Goal: Use online tool/utility: Utilize a website feature to perform a specific function

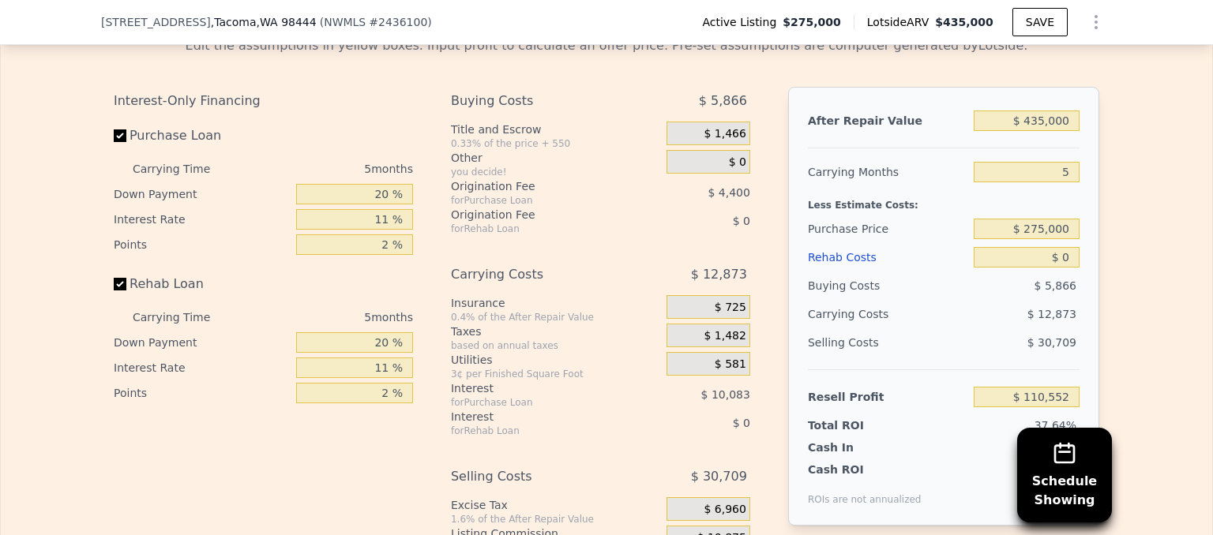
scroll to position [2420, 0]
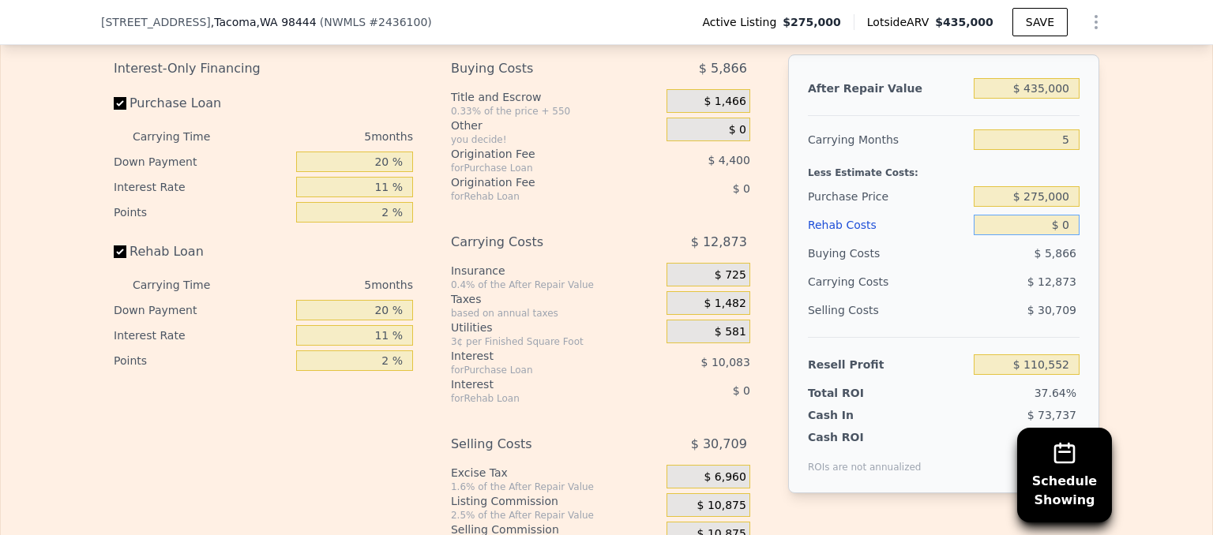
click at [1064, 215] on input "$ 0" at bounding box center [1026, 225] width 106 height 21
type input "$ 6"
type input "$ 110,546"
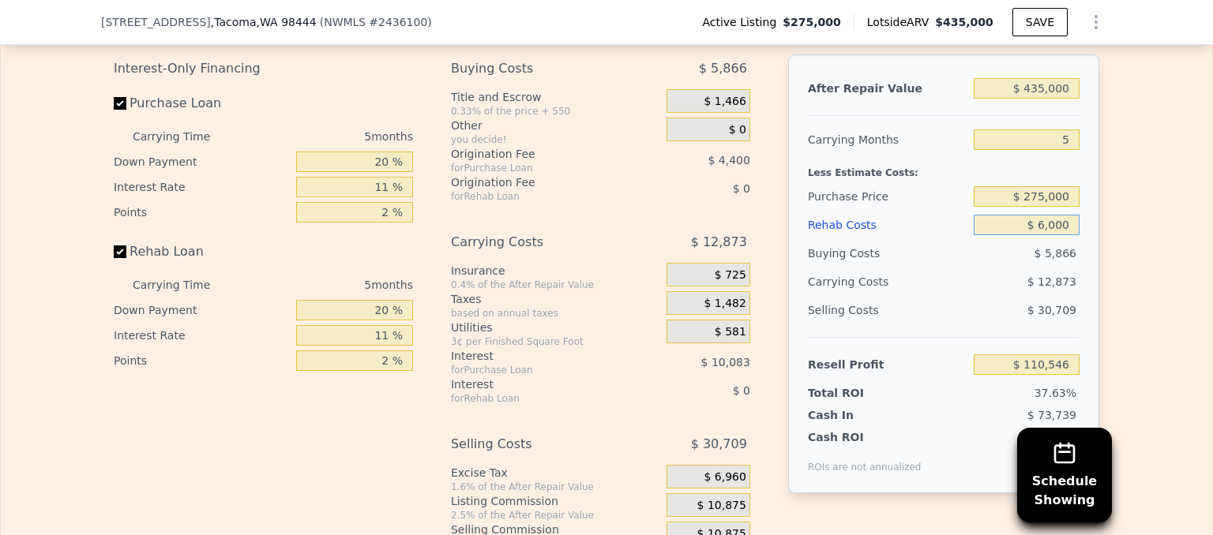
type input "$ 60,000"
type input "$ 47,392"
type input "$ 60,000"
click at [1140, 210] on div "Edit the assumptions in yellow boxes. Input profit to calculate an offer price.…" at bounding box center [606, 284] width 1211 height 587
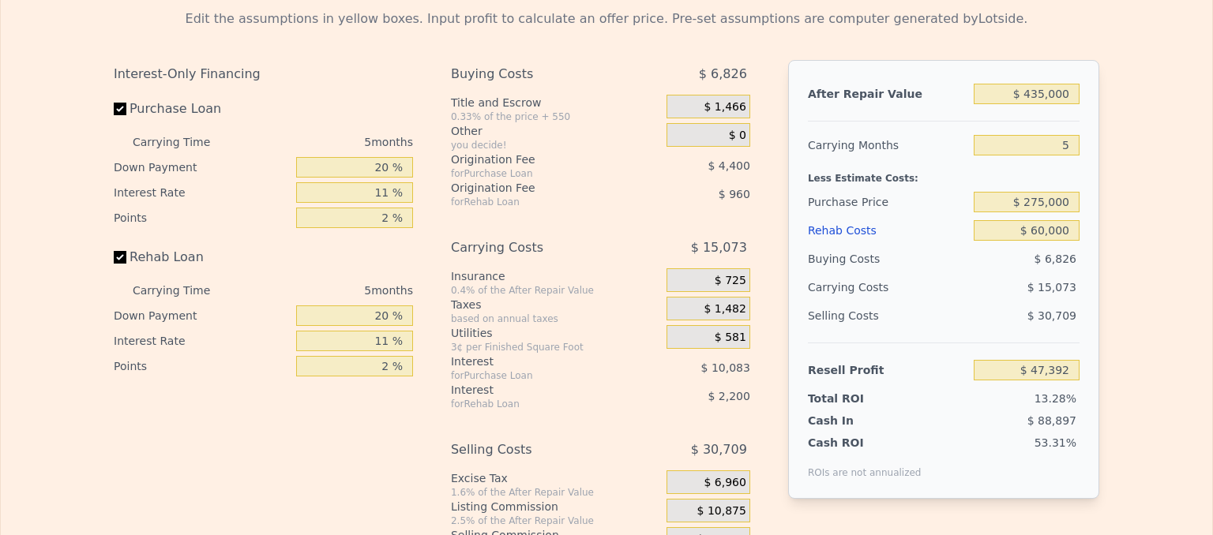
scroll to position [0, 0]
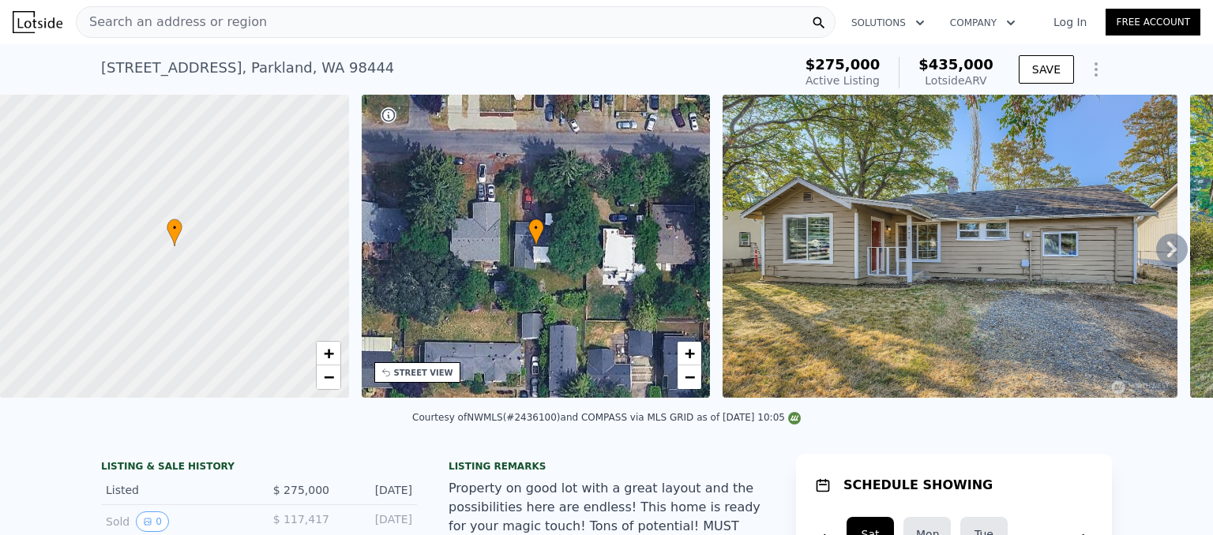
click at [148, 28] on span "Search an address or region" at bounding box center [172, 22] width 190 height 19
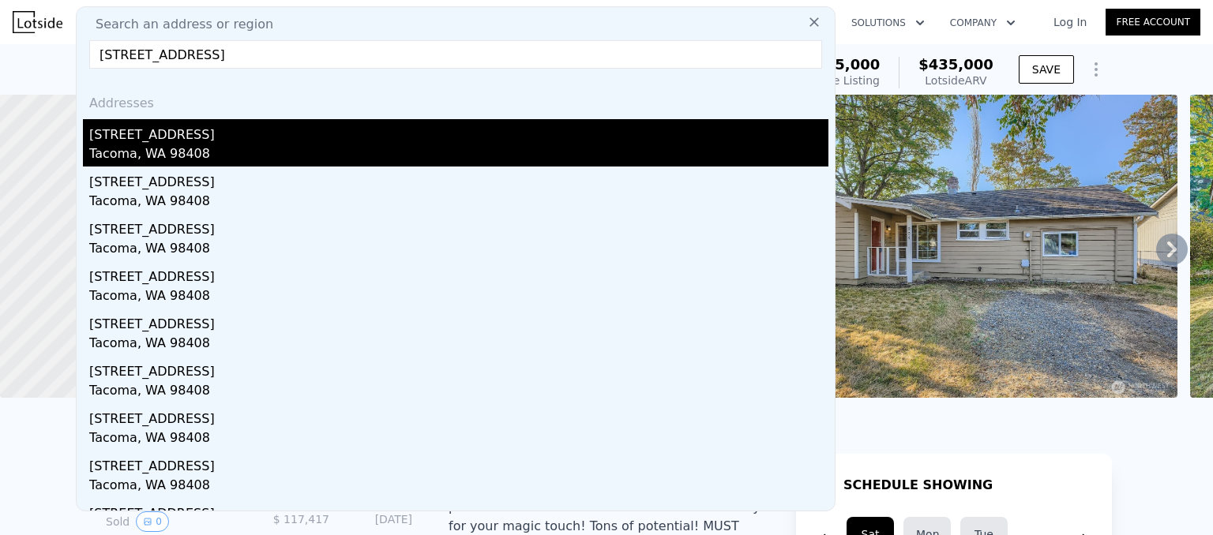
type input "[STREET_ADDRESS]"
click at [134, 146] on div "Tacoma, WA 98408" at bounding box center [458, 155] width 739 height 22
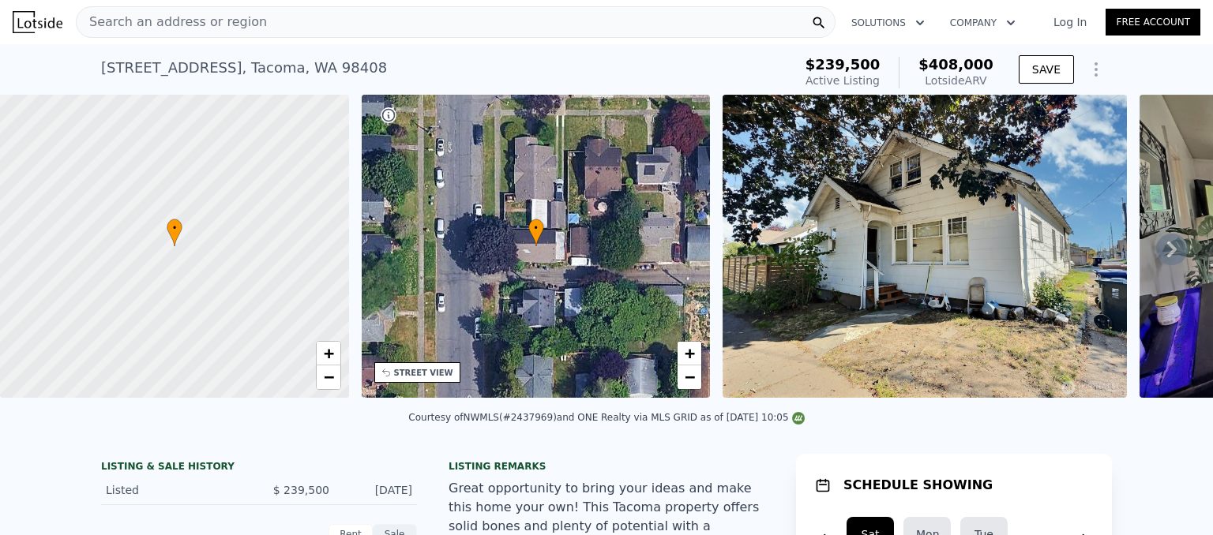
click at [121, 28] on span "Search an address or region" at bounding box center [172, 22] width 190 height 19
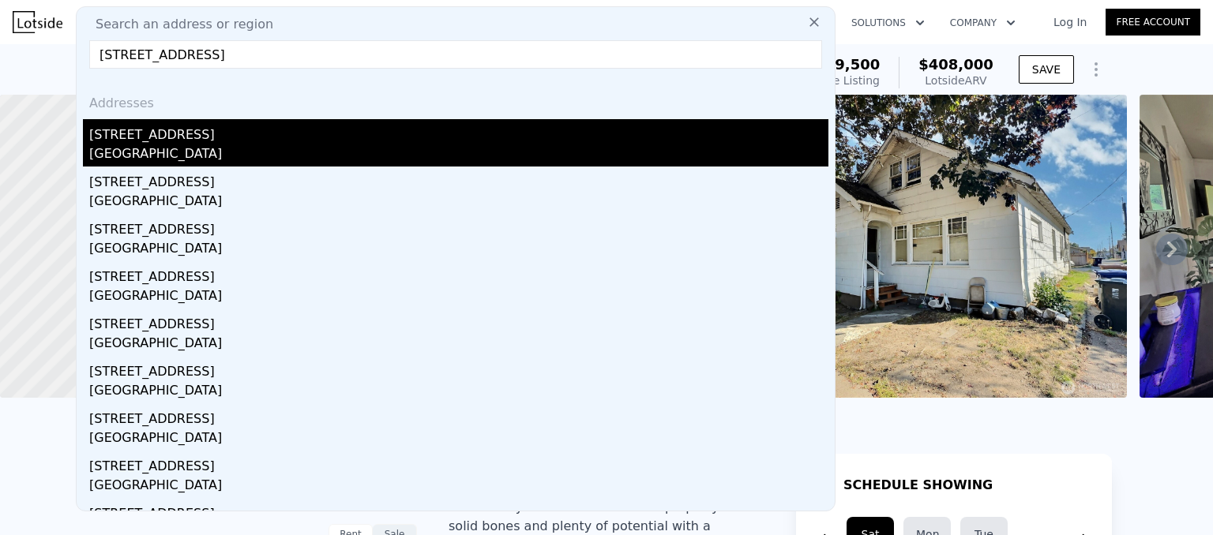
type input "[STREET_ADDRESS]"
click at [126, 147] on div "[GEOGRAPHIC_DATA]" at bounding box center [458, 155] width 739 height 22
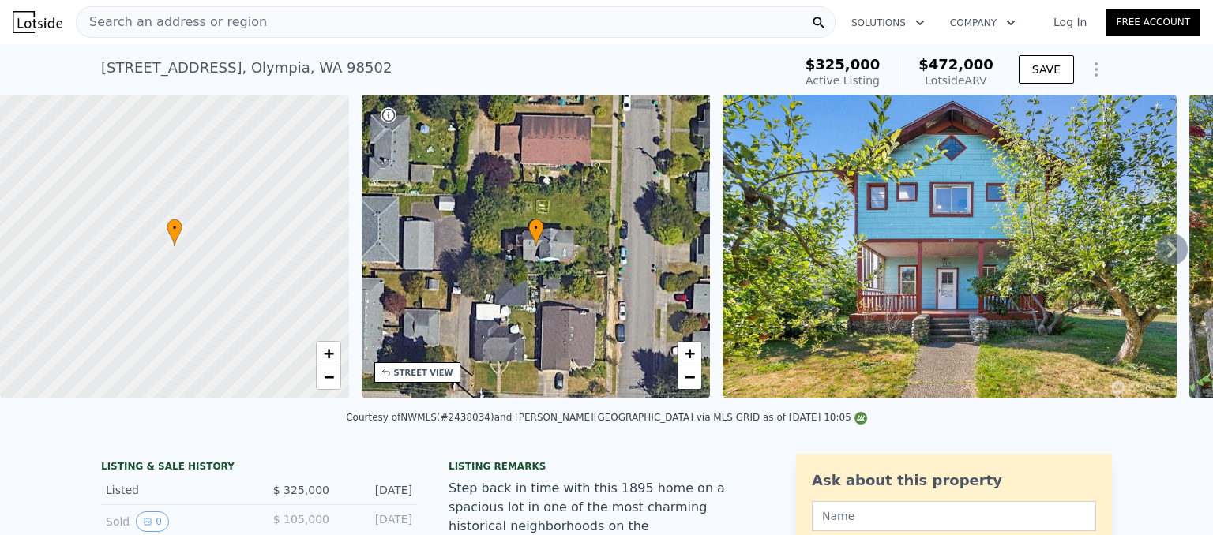
click at [126, 28] on span "Search an address or region" at bounding box center [172, 22] width 190 height 19
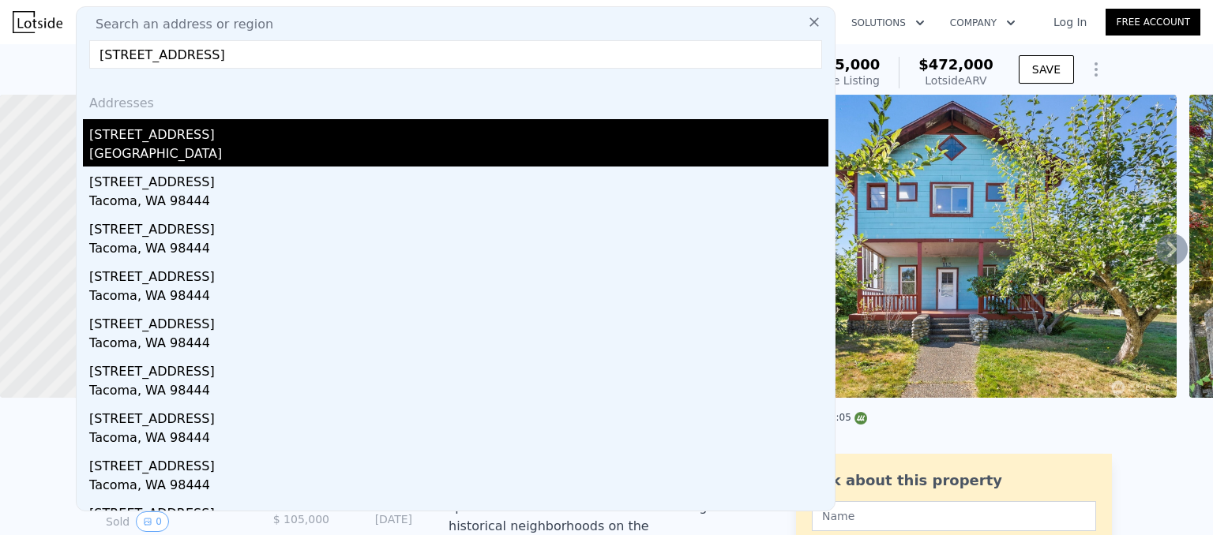
type input "[STREET_ADDRESS]"
click at [133, 141] on div "[STREET_ADDRESS]" at bounding box center [458, 131] width 739 height 25
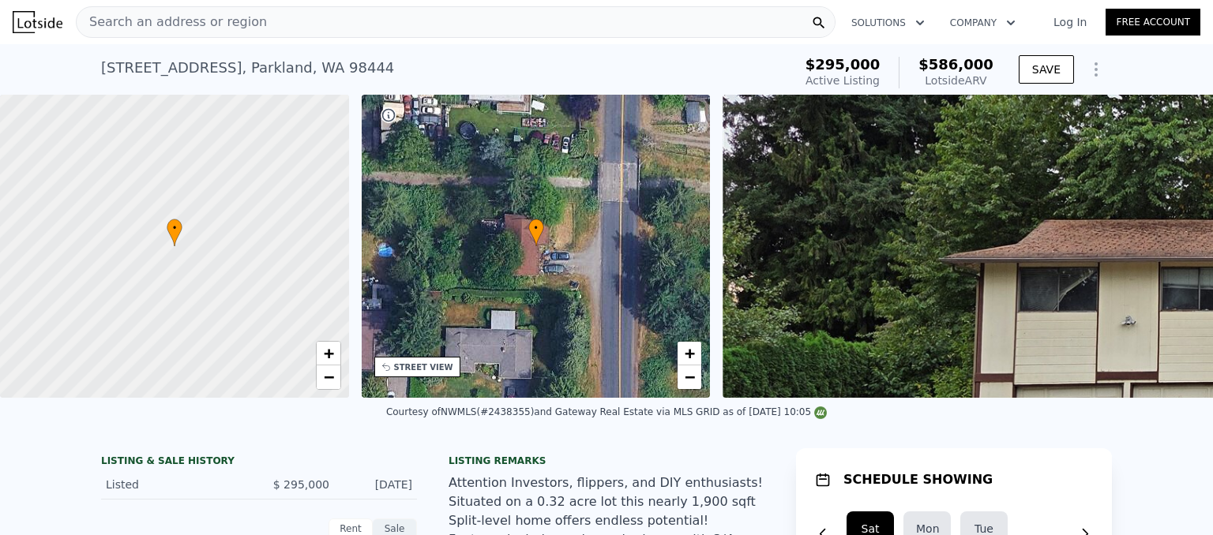
click at [1150, 411] on div "Courtesy of NWMLS (#2438355) and Gateway Real Estate via MLS GRID as of [DATE] …" at bounding box center [606, 417] width 1213 height 38
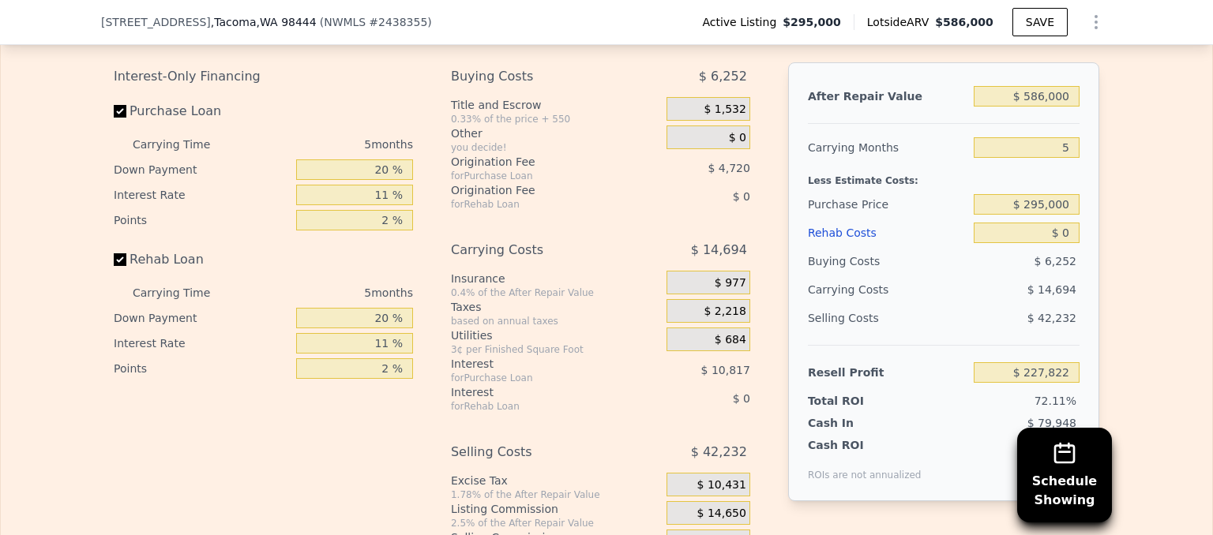
scroll to position [2504, 0]
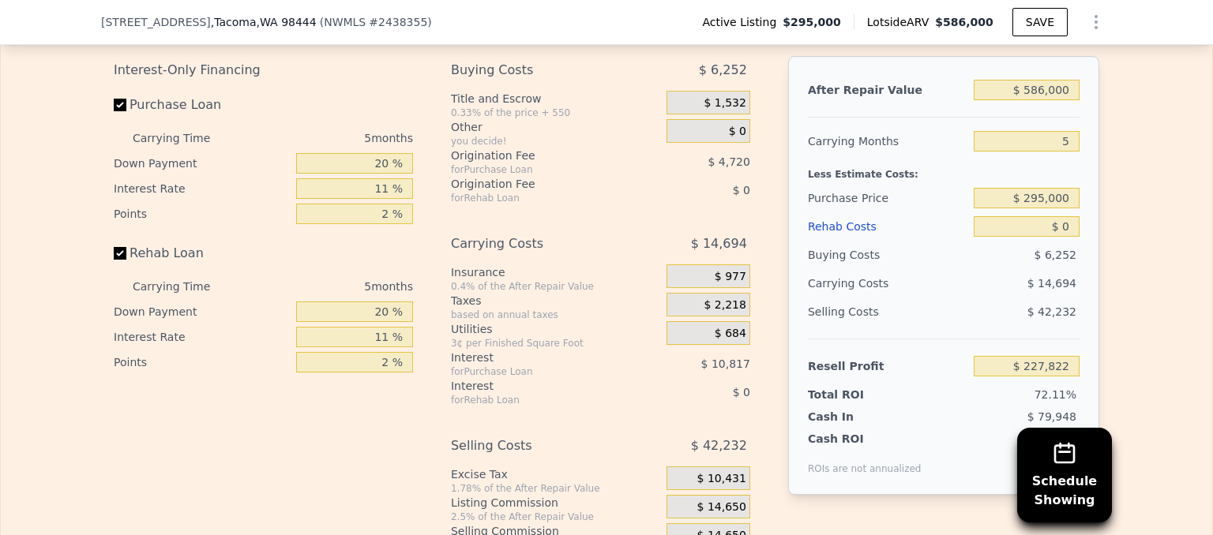
click at [1069, 241] on div "$ 0" at bounding box center [1026, 226] width 106 height 28
click at [1065, 231] on input "$ 0" at bounding box center [1026, 226] width 106 height 21
type input "$ 12"
type input "$ 227,810"
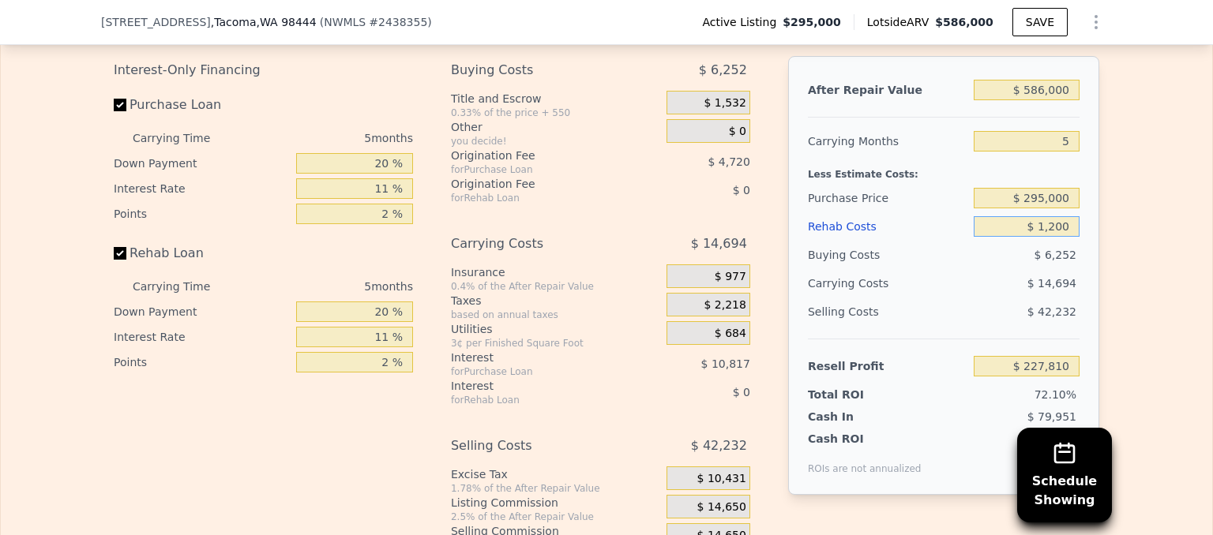
type input "$ 12,000"
type input "$ 215,190"
type input "$ 120,000"
type input "$ 101,502"
type input "$ 120,000"
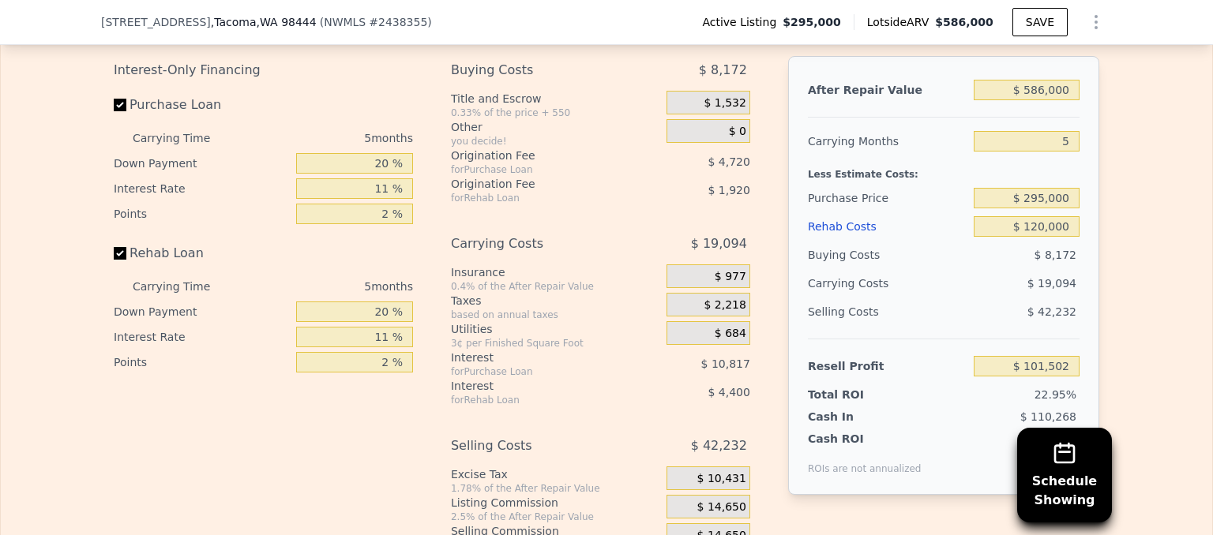
click at [1105, 242] on div "Edit the assumptions in yellow boxes. Input profit to calculate an offer price.…" at bounding box center [606, 286] width 1211 height 587
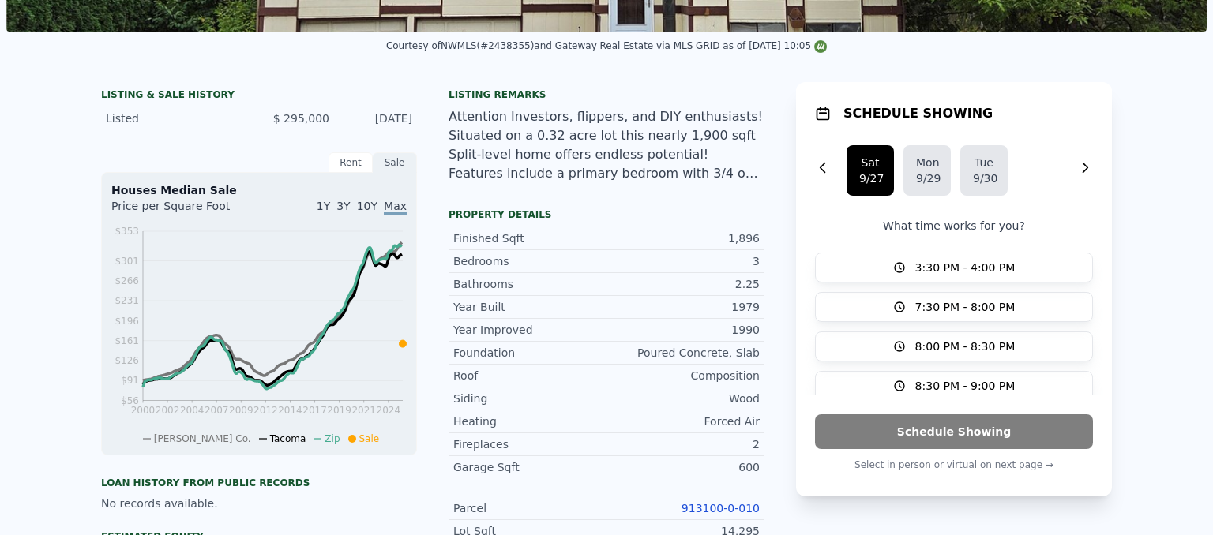
scroll to position [6, 0]
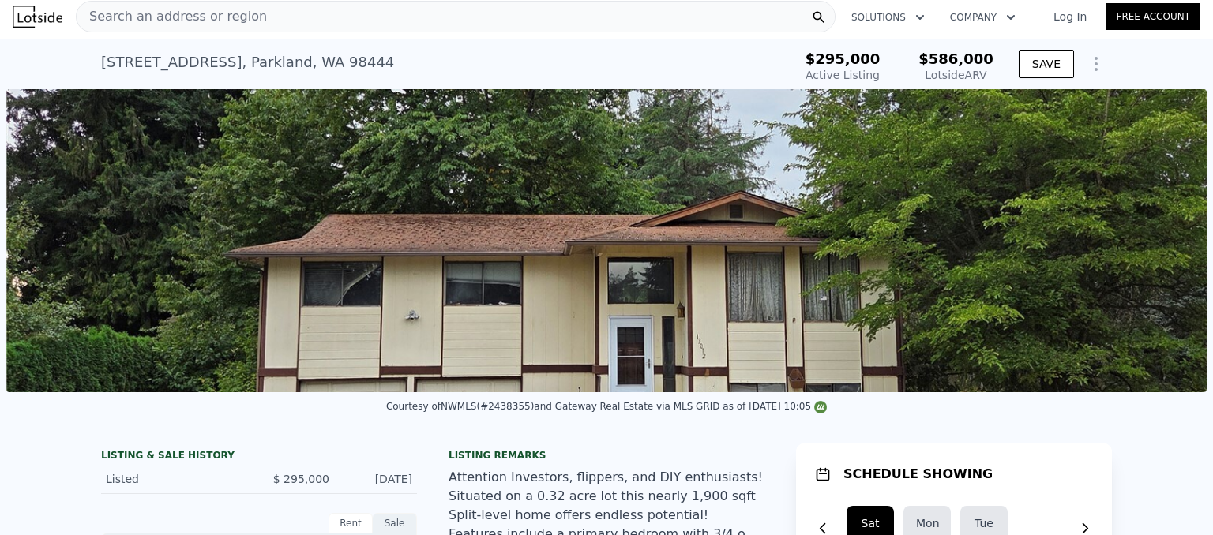
click at [174, 19] on span "Search an address or region" at bounding box center [172, 16] width 190 height 19
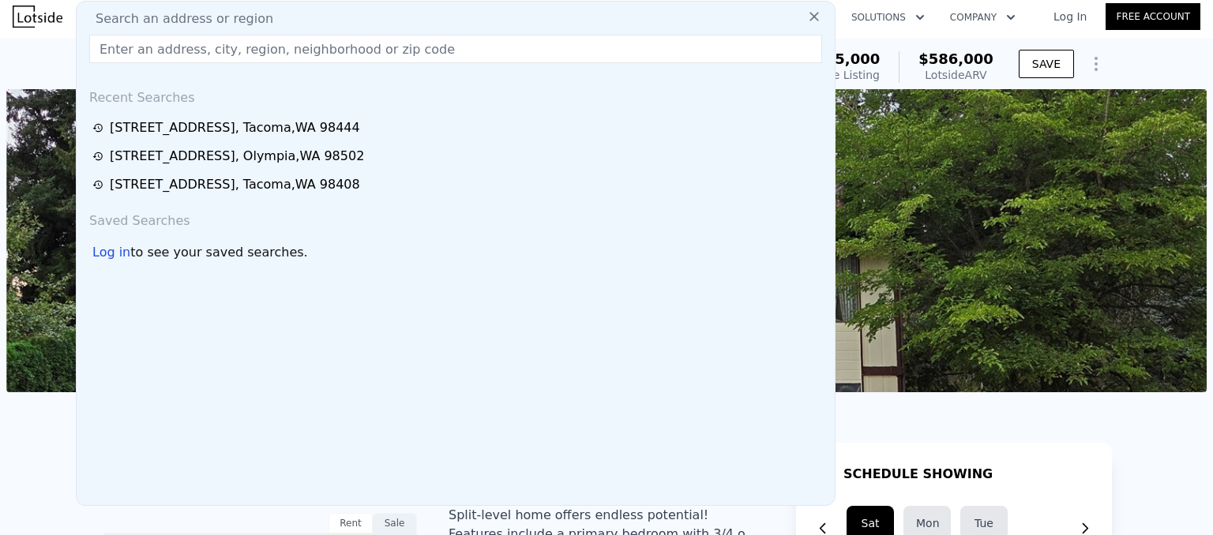
type input "[STREET_ADDRESS]"
type input "$ 0"
type input "$ 227,822"
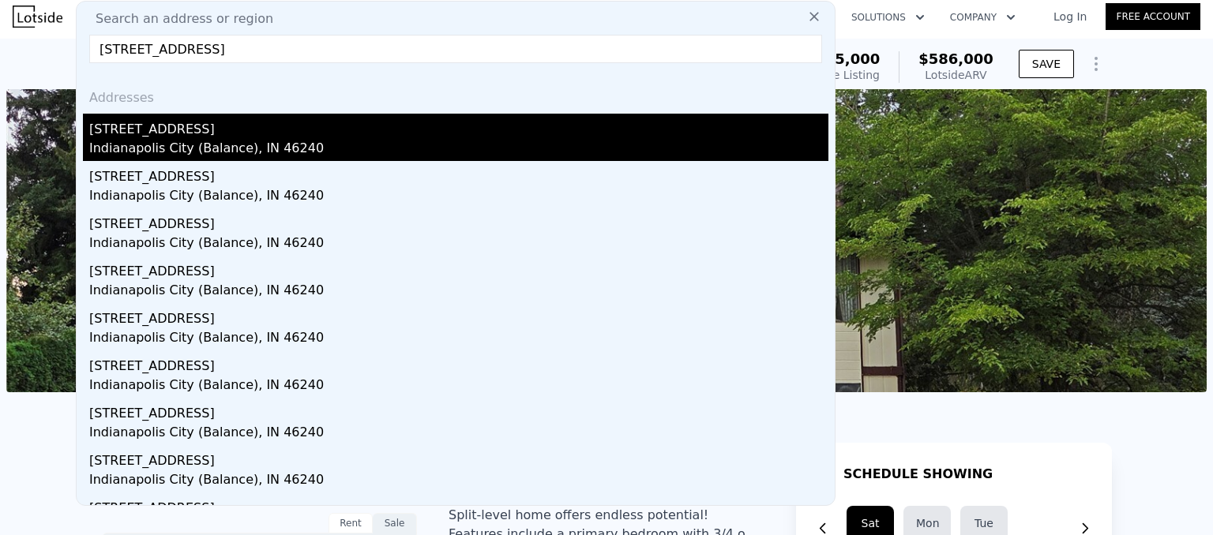
type input "[STREET_ADDRESS]"
click at [136, 140] on div "Indianapolis City (Balance), IN 46240" at bounding box center [458, 150] width 739 height 22
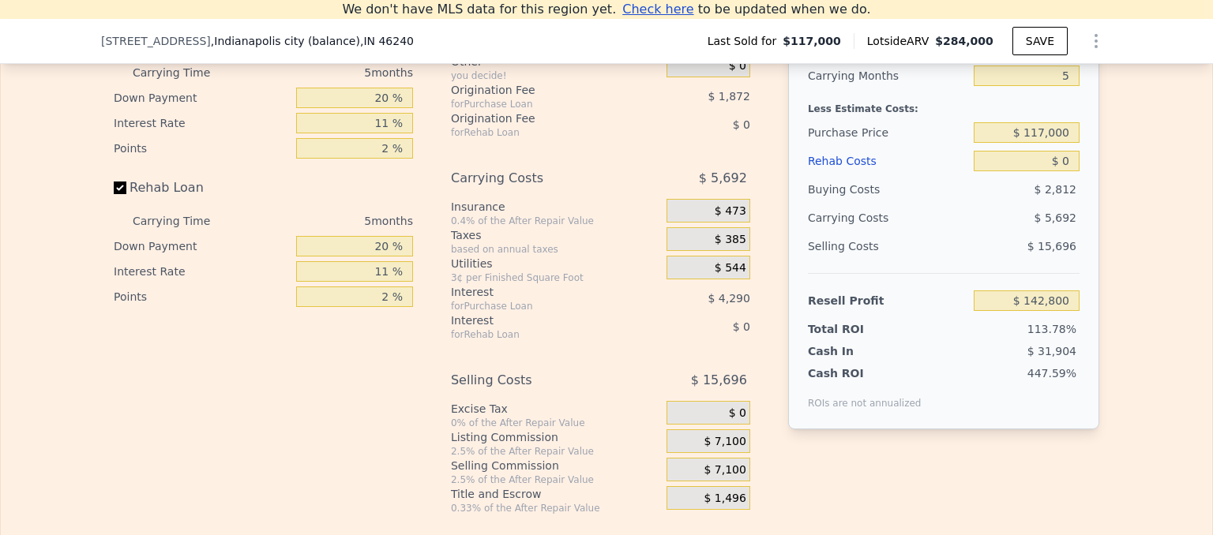
scroll to position [2370, 0]
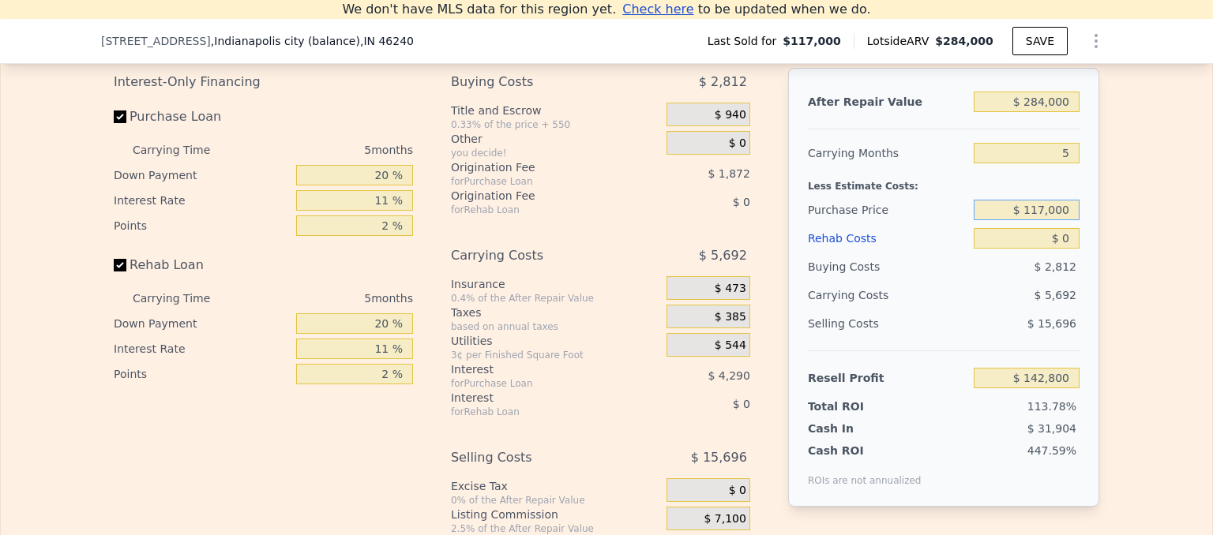
click at [1047, 220] on input "$ 117,000" at bounding box center [1026, 210] width 106 height 21
click at [1067, 220] on input "$ 120,000" at bounding box center [1026, 210] width 106 height 21
type input "$ 120,000"
click at [1079, 241] on div "After Repair Value $ 284,000 Carrying Months 5 Less Estimate Costs: Purchase Pr…" at bounding box center [943, 287] width 311 height 439
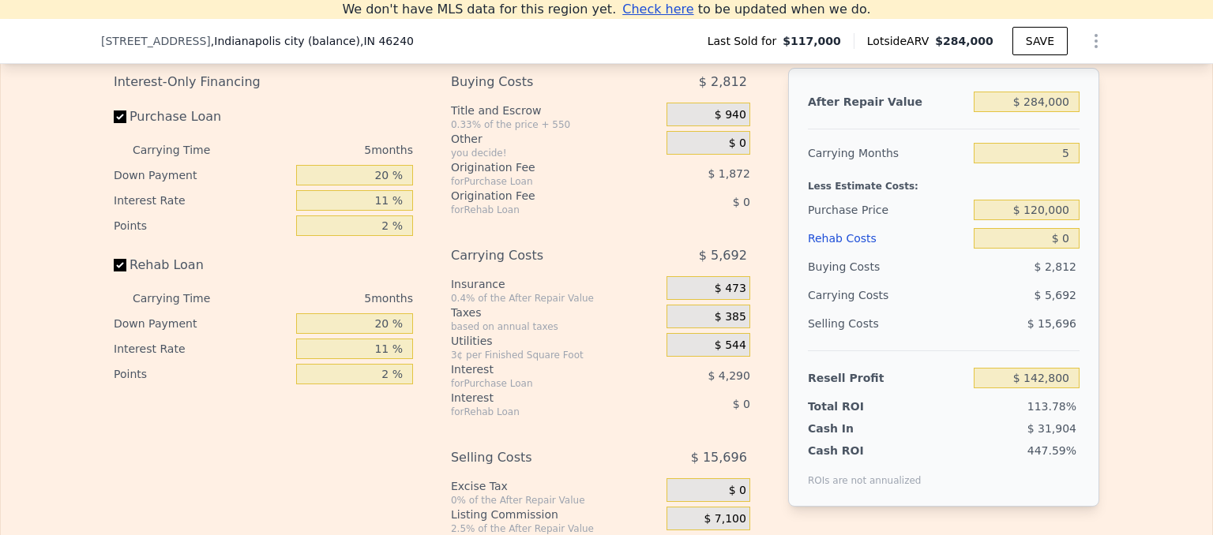
type input "$ 139,632"
